Goal: Task Accomplishment & Management: Use online tool/utility

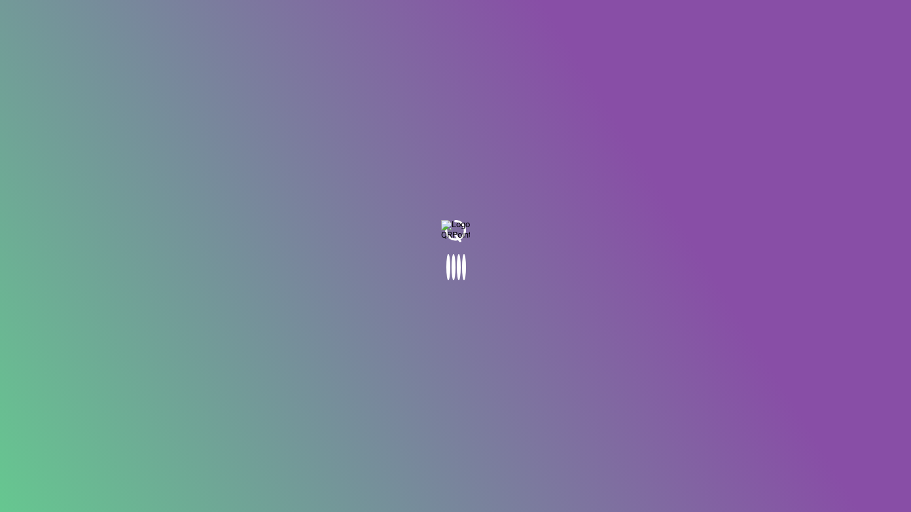
click at [560, 283] on body at bounding box center [455, 256] width 911 height 512
click at [559, 283] on body at bounding box center [455, 256] width 911 height 512
click at [558, 283] on body at bounding box center [455, 256] width 911 height 512
click at [559, 283] on body at bounding box center [455, 256] width 911 height 512
click at [560, 283] on body at bounding box center [455, 256] width 911 height 512
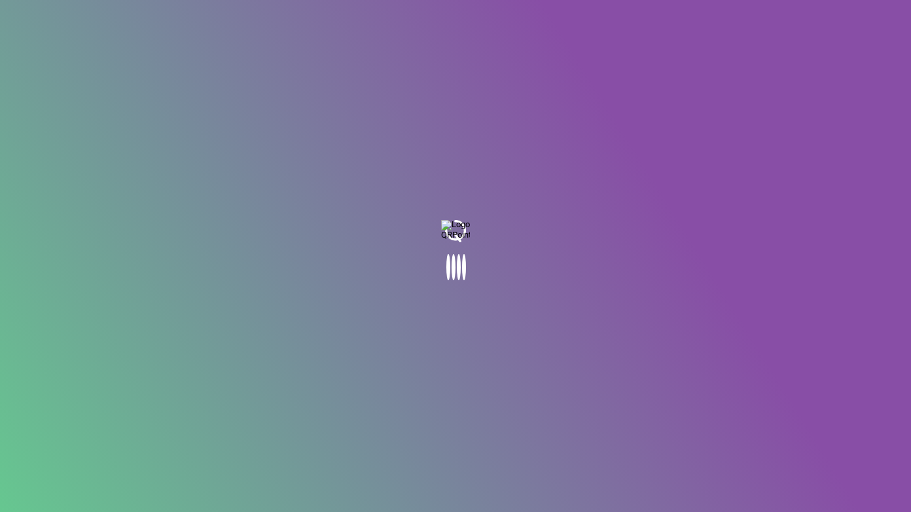
click at [561, 283] on body at bounding box center [455, 256] width 911 height 512
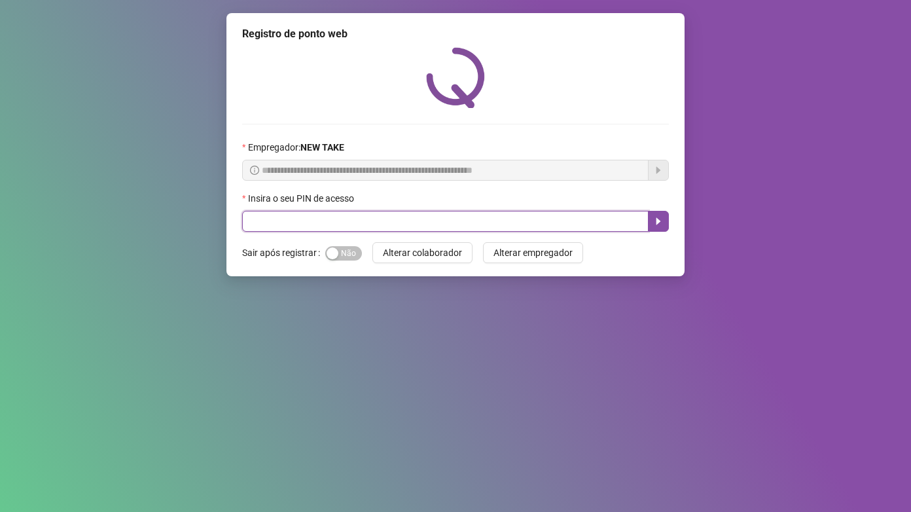
click at [307, 223] on input "text" at bounding box center [445, 221] width 406 height 21
type input "*****"
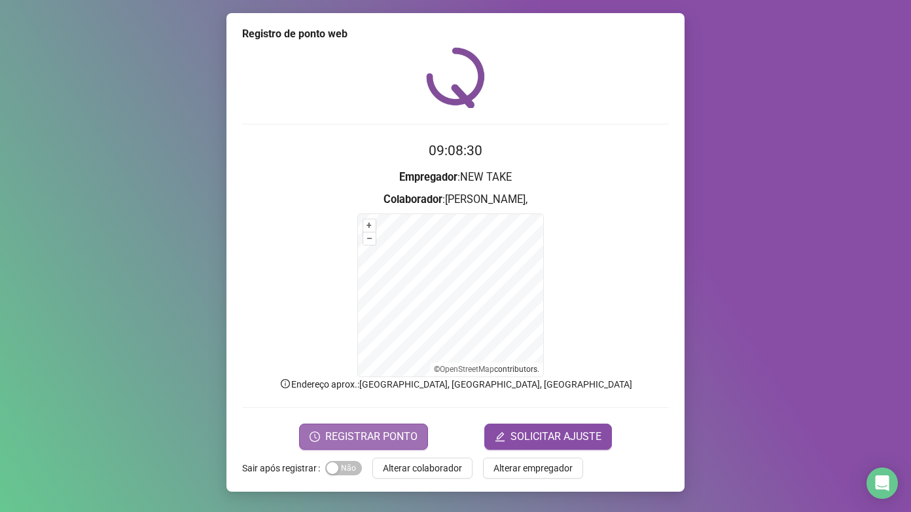
click at [369, 440] on span "REGISTRAR PONTO" at bounding box center [371, 437] width 92 height 16
